Goal: Task Accomplishment & Management: Use online tool/utility

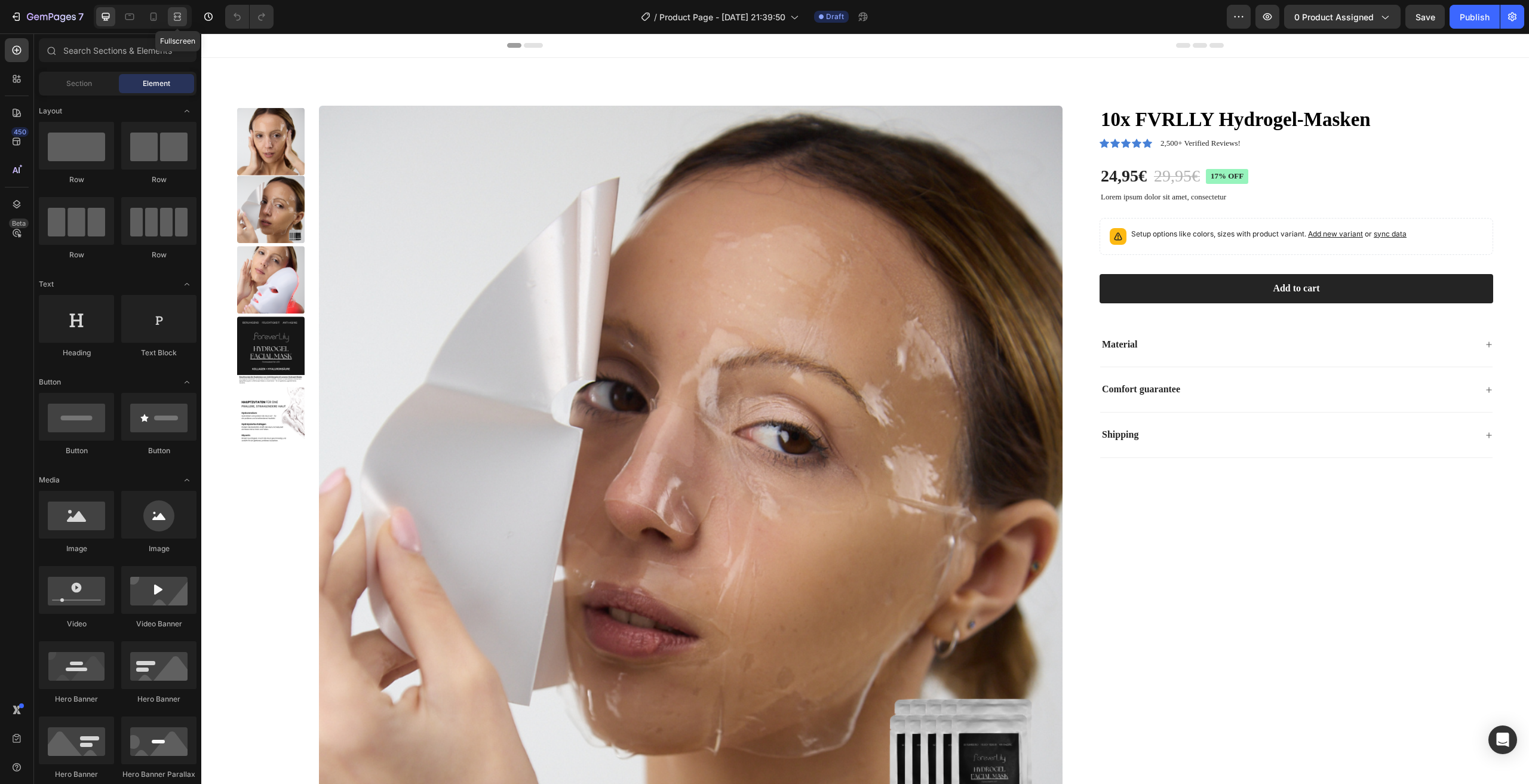
click at [177, 19] on icon at bounding box center [178, 17] width 12 height 12
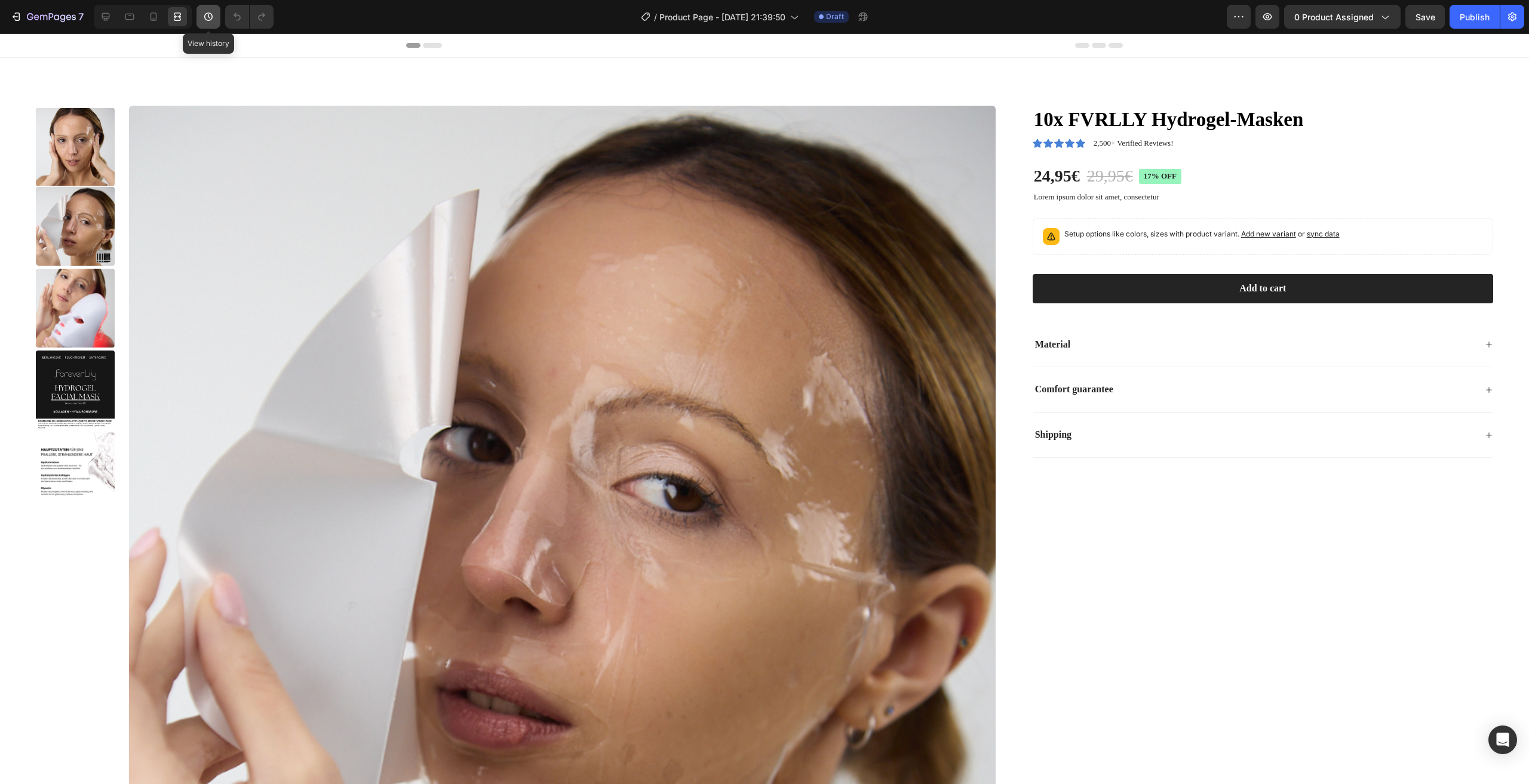
click at [211, 21] on icon "button" at bounding box center [209, 17] width 12 height 12
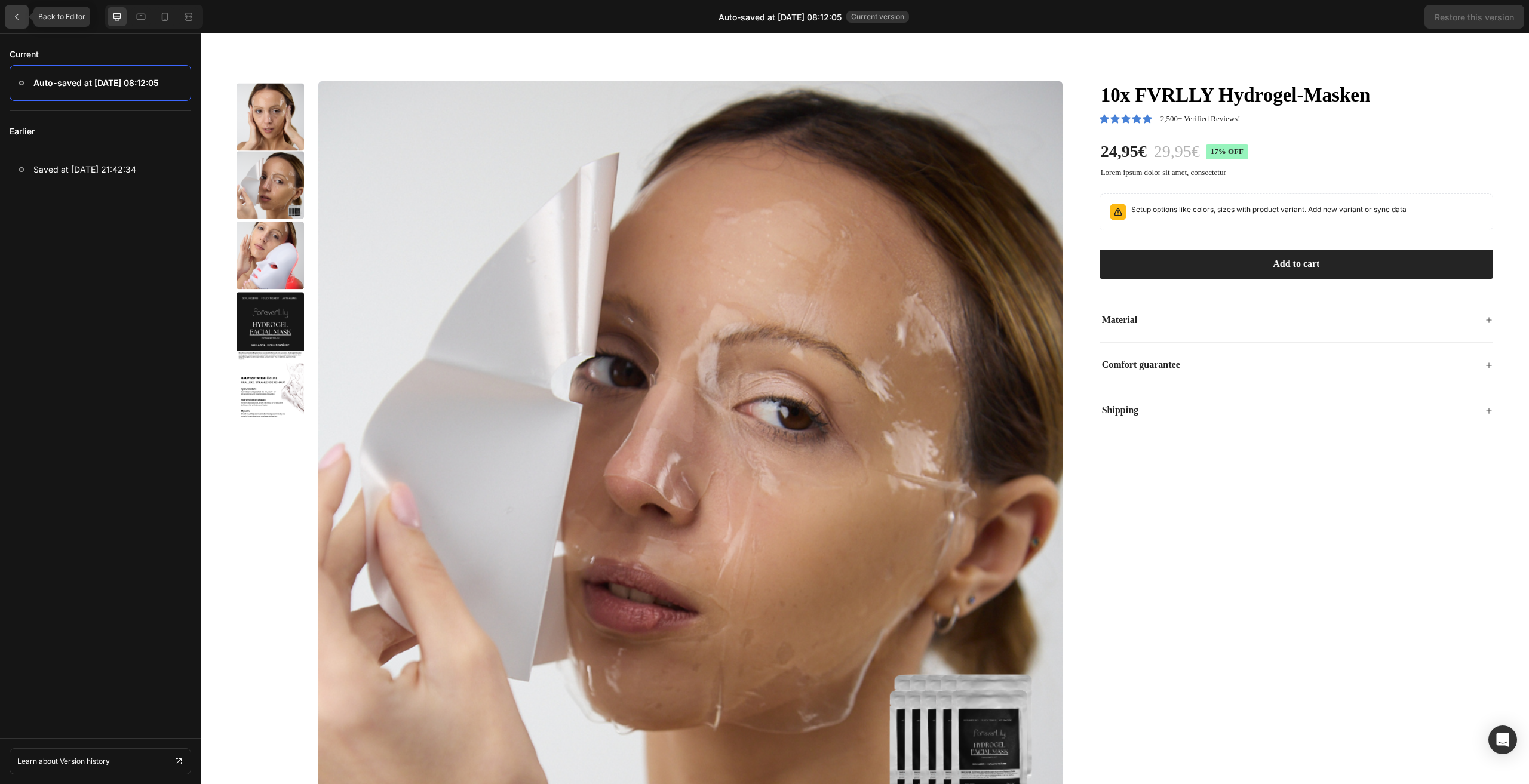
click at [7, 11] on div at bounding box center [16, 16] width 24 height 24
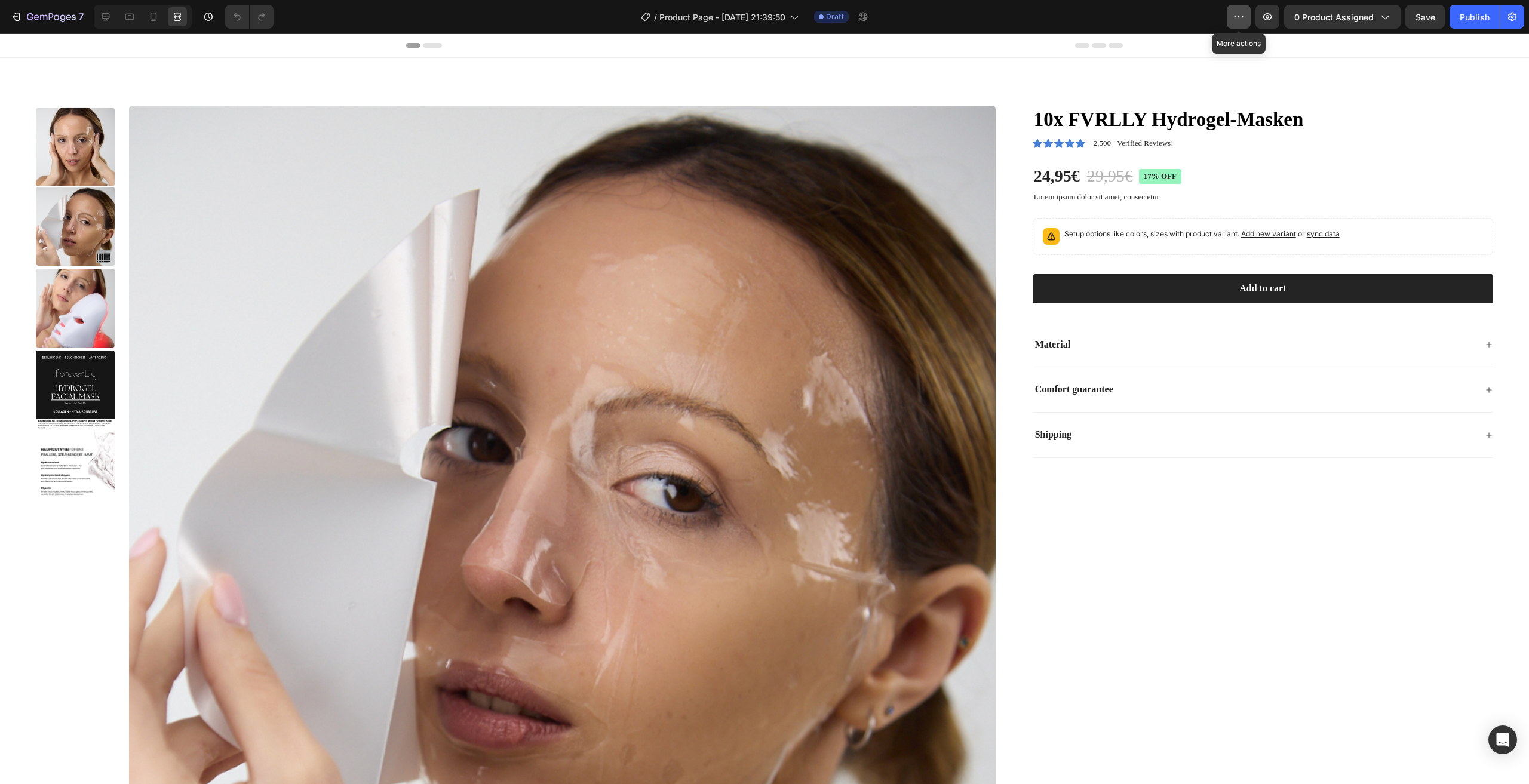
click at [1240, 12] on icon "button" at bounding box center [1239, 17] width 12 height 12
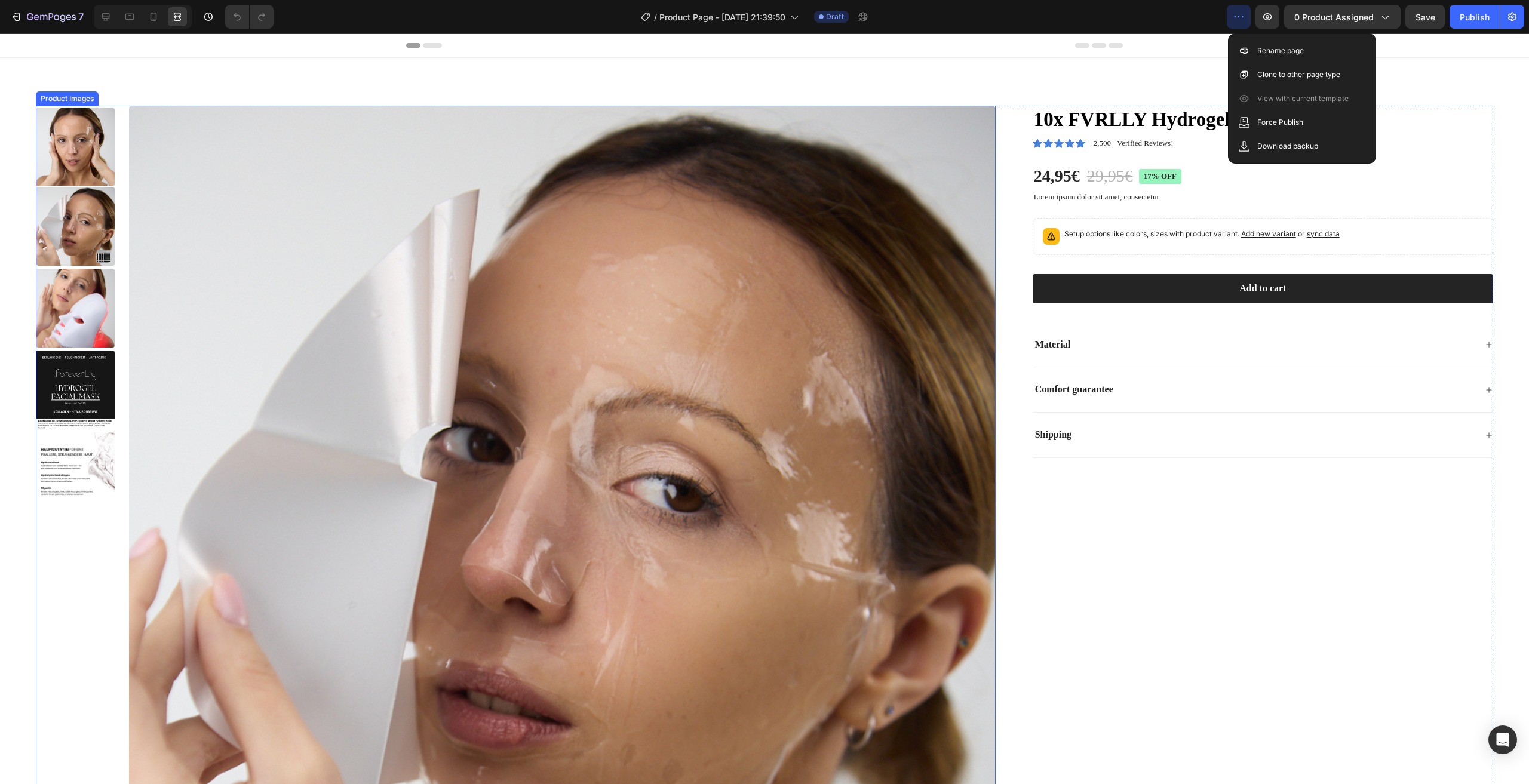
click at [277, 167] on img at bounding box center [562, 539] width 867 height 866
click at [114, 93] on icon at bounding box center [114, 94] width 10 height 10
click at [56, 92] on div "Product Images" at bounding box center [80, 94] width 58 height 11
click at [109, 92] on icon at bounding box center [114, 94] width 10 height 10
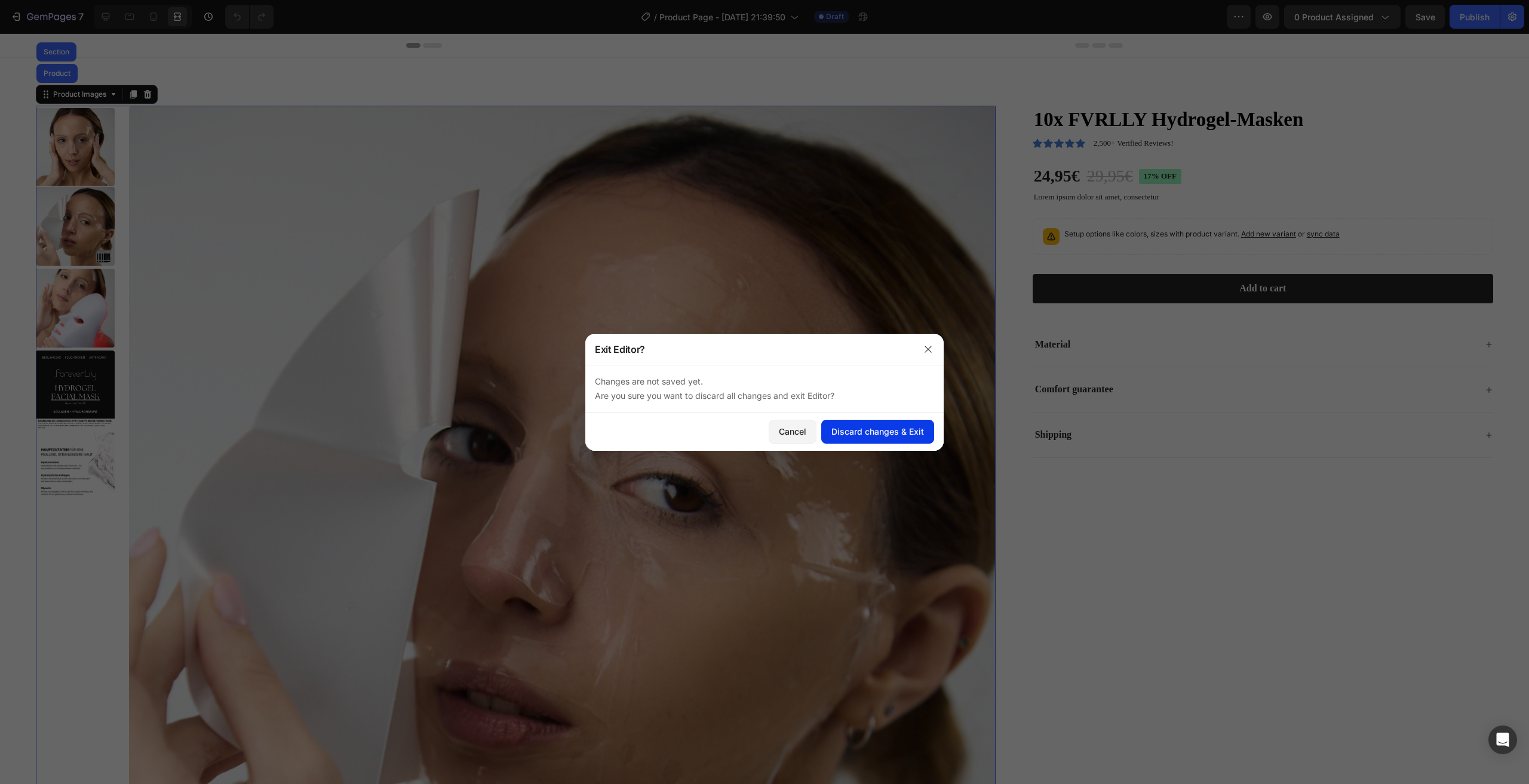
click at [869, 426] on div "Discard changes & Exit" at bounding box center [877, 431] width 92 height 12
